Goal: Information Seeking & Learning: Check status

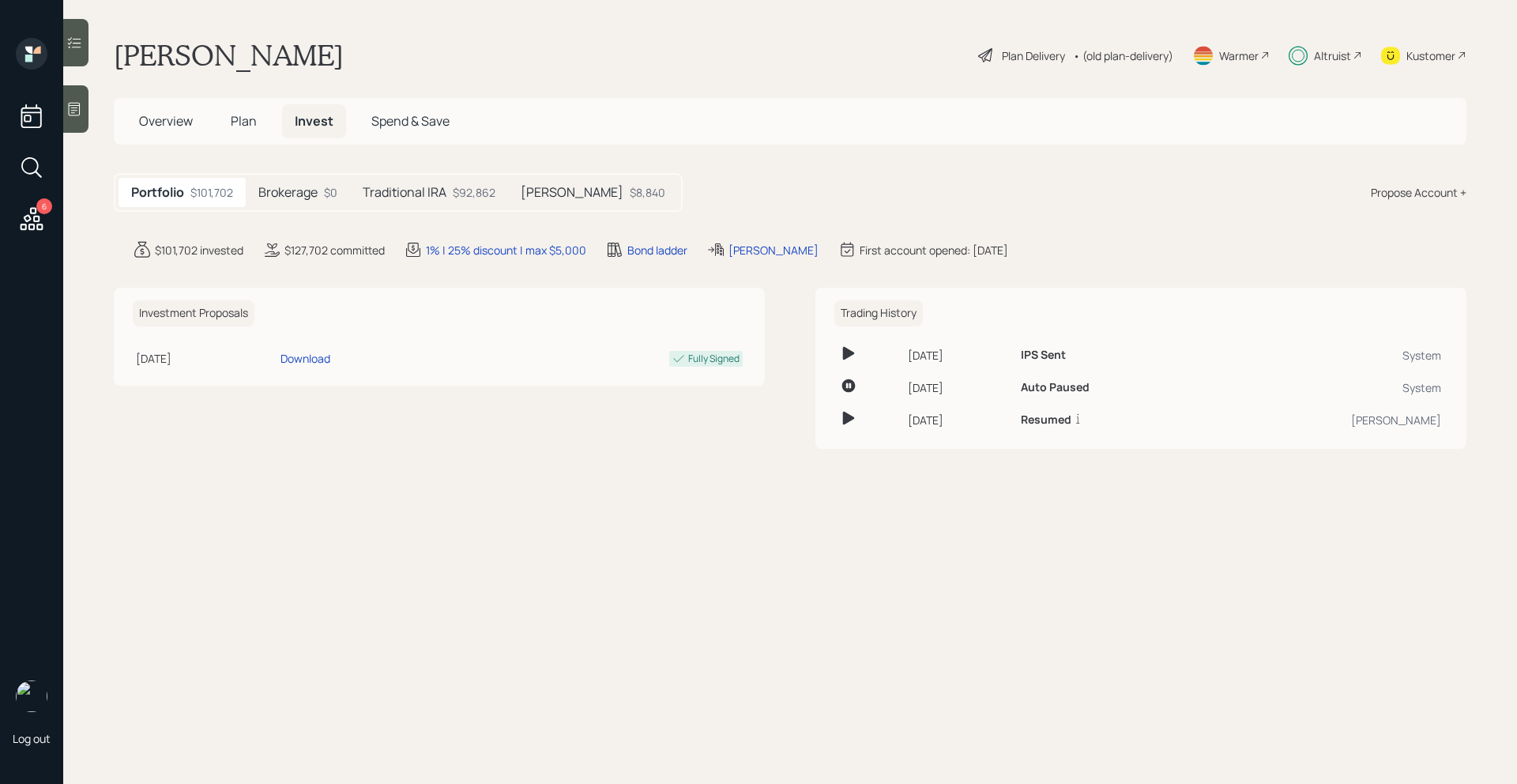
click at [318, 190] on h5 "Brokerage" at bounding box center [288, 192] width 59 height 15
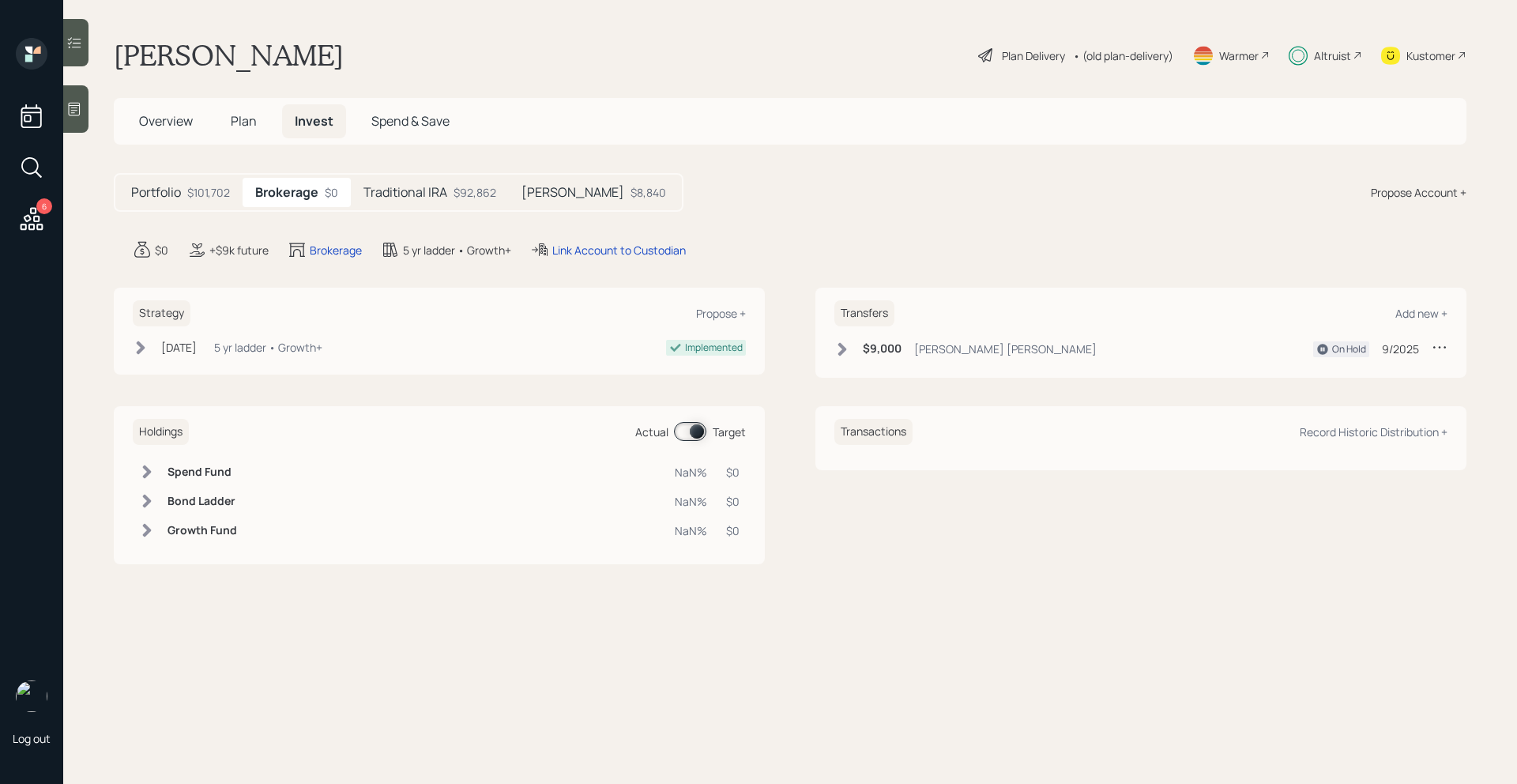
click at [428, 190] on h5 "Traditional IRA" at bounding box center [405, 192] width 84 height 15
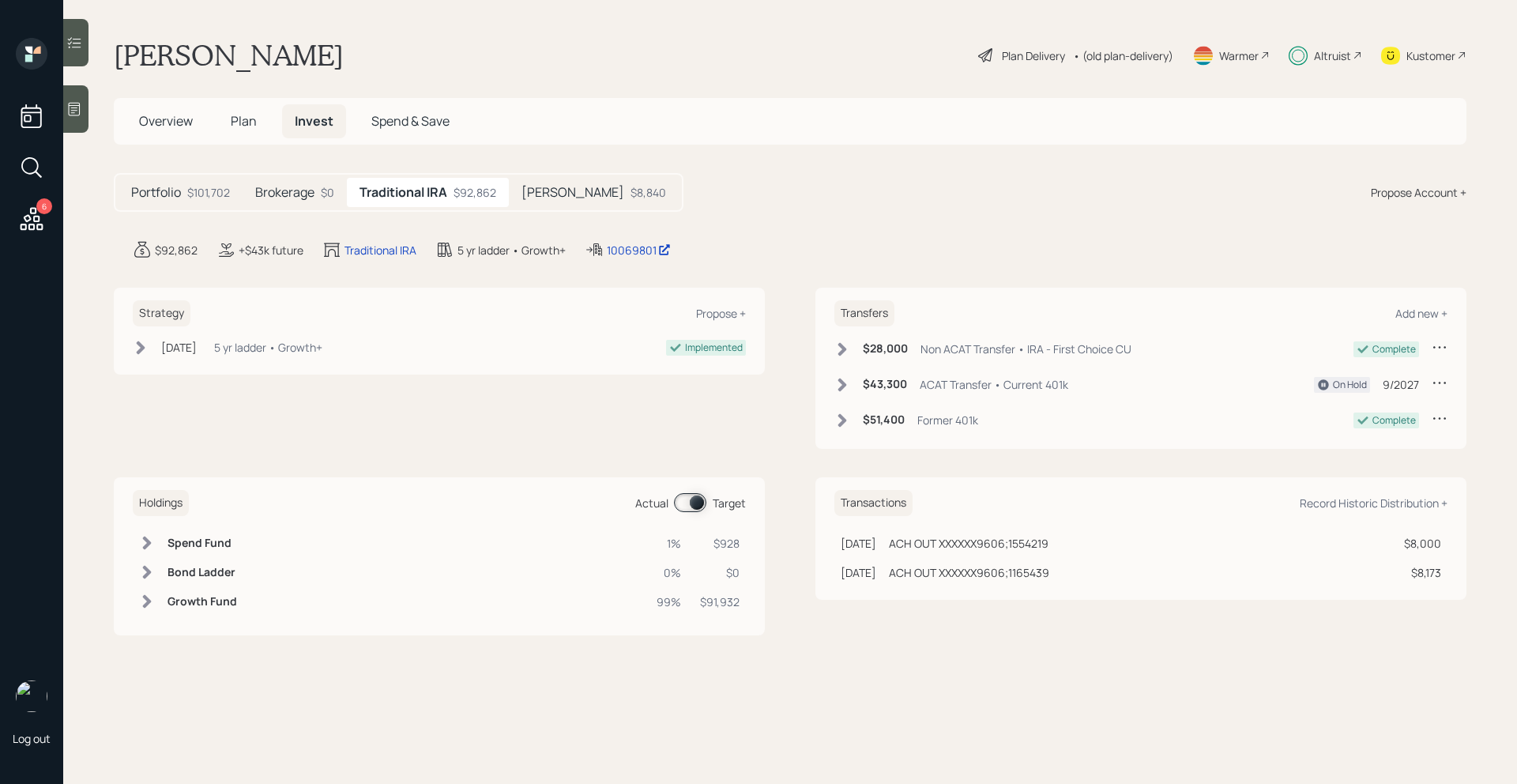
click at [565, 202] on div "[PERSON_NAME] $8,840" at bounding box center [593, 192] width 170 height 29
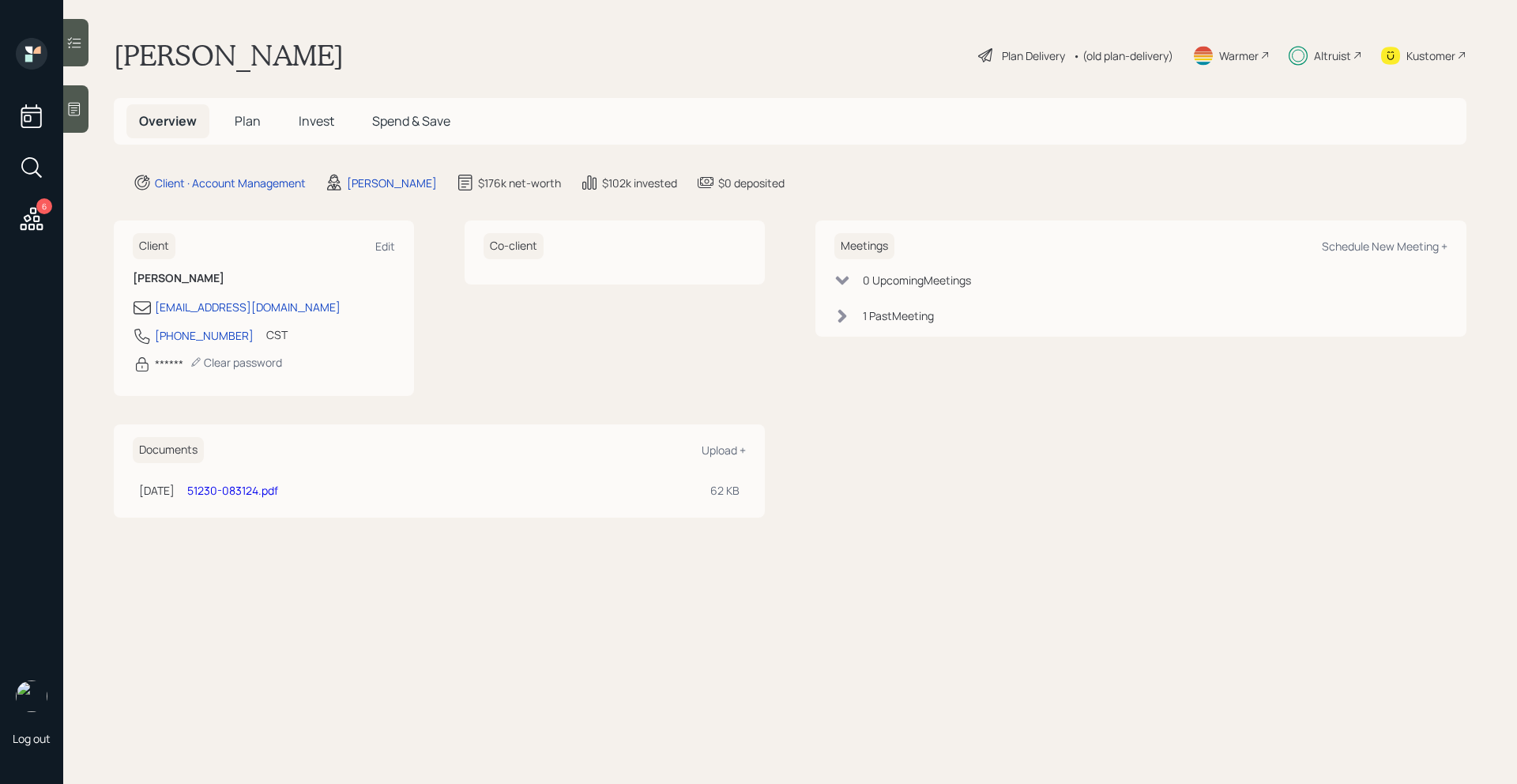
click at [1415, 59] on div "Kustomer" at bounding box center [1431, 55] width 49 height 16
